Goal: Task Accomplishment & Management: Use online tool/utility

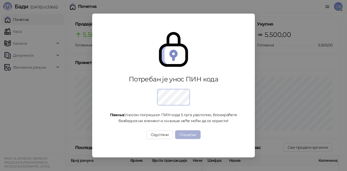
click at [193, 133] on button "Пошаљи" at bounding box center [187, 134] width 25 height 9
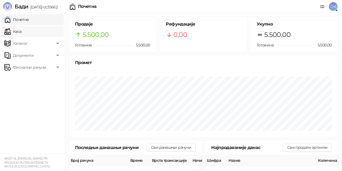
click at [21, 35] on link "Каса" at bounding box center [12, 31] width 17 height 11
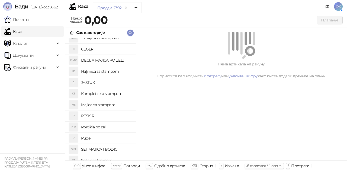
scroll to position [54, 0]
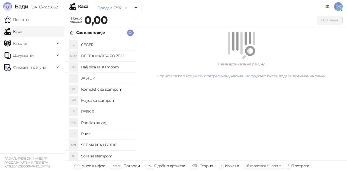
click at [98, 100] on h4 "Majica sa stampom" at bounding box center [106, 100] width 50 height 9
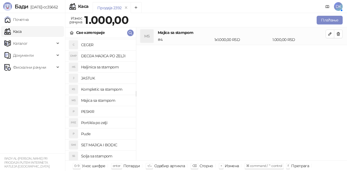
click at [98, 100] on h4 "Majica sa stampom" at bounding box center [106, 100] width 50 height 9
click at [328, 35] on icon "button" at bounding box center [329, 34] width 4 height 4
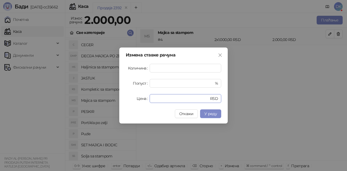
type input "****"
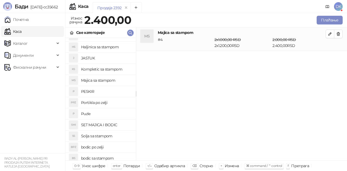
scroll to position [76, 0]
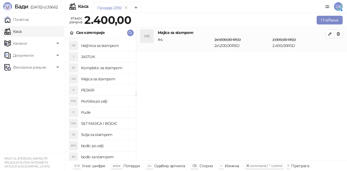
click at [103, 145] on h4 "bodic po zelji" at bounding box center [106, 145] width 50 height 9
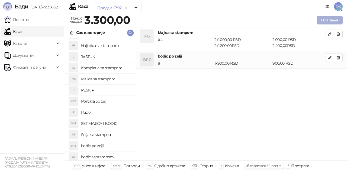
click at [334, 19] on button "Плаћање" at bounding box center [329, 20] width 26 height 9
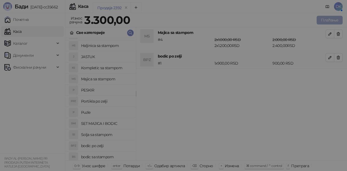
click at [334, 19] on div "Плаћање Врста рачуна Промет Врста трансакције Продаја ИД купца Број реф. докуме…" at bounding box center [173, 85] width 347 height 171
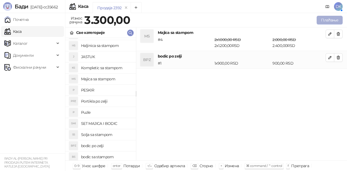
click at [326, 22] on button "Плаћање" at bounding box center [329, 20] width 26 height 9
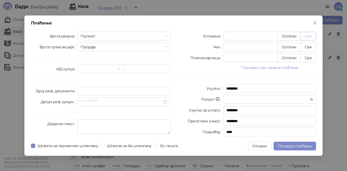
click at [309, 35] on button "Све" at bounding box center [308, 36] width 16 height 9
type input "****"
click at [305, 144] on span "Потврди плаћање" at bounding box center [295, 145] width 34 height 5
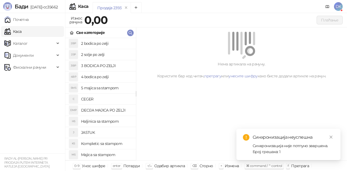
click at [112, 87] on h4 "5 majica sa stampom" at bounding box center [106, 87] width 50 height 9
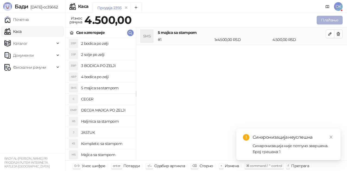
click at [320, 23] on button "Плаћање" at bounding box center [329, 20] width 26 height 9
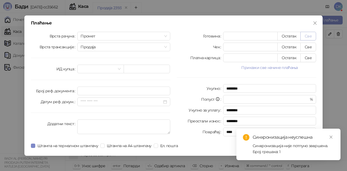
click at [309, 33] on button "Све" at bounding box center [308, 36] width 16 height 9
type input "****"
click at [333, 137] on link "Close" at bounding box center [331, 137] width 6 height 6
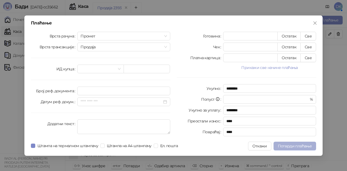
click at [301, 146] on span "Потврди плаћање" at bounding box center [295, 145] width 34 height 5
